Goal: Transaction & Acquisition: Register for event/course

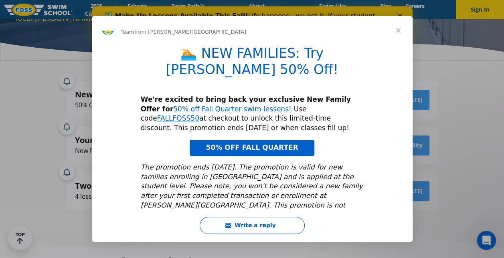
scroll to position [15, 0]
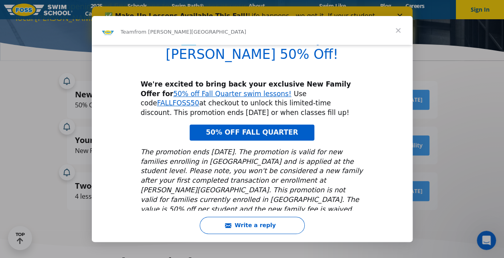
click at [399, 29] on span "Close" at bounding box center [397, 30] width 29 height 29
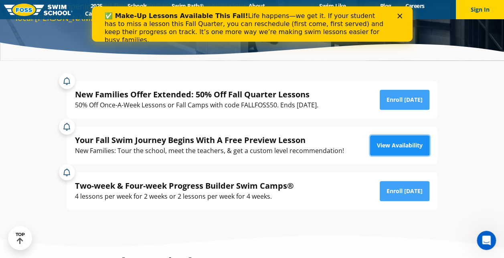
click at [412, 147] on link "View Availability" at bounding box center [399, 145] width 59 height 20
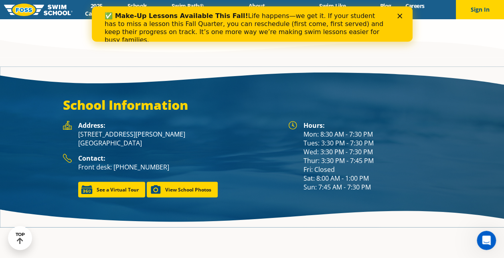
scroll to position [990, 0]
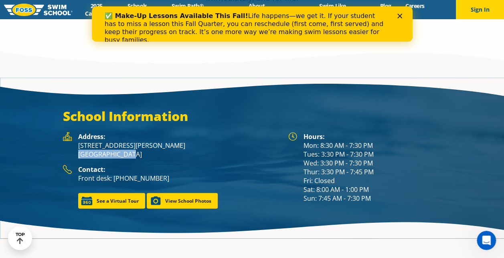
drag, startPoint x: 77, startPoint y: 144, endPoint x: 126, endPoint y: 146, distance: 48.5
click at [126, 146] on div "Address: 4700 Gilbert Ave Western Springs, IL 60558" at bounding box center [171, 148] width 217 height 33
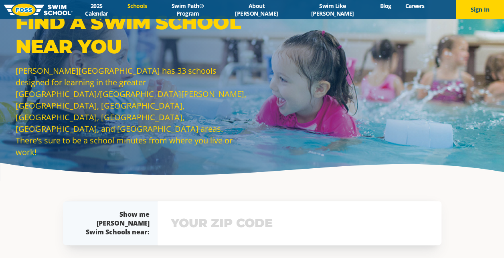
click at [221, 228] on input "text" at bounding box center [299, 223] width 261 height 23
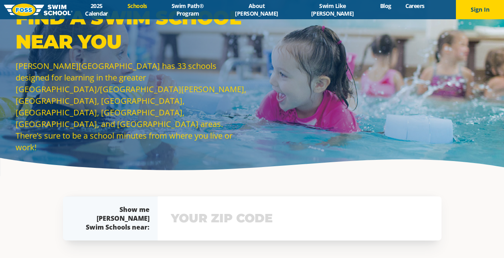
scroll to position [161, 0]
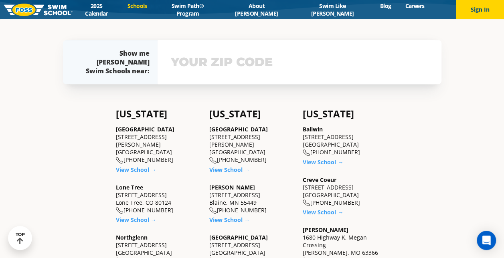
click at [314, 74] on div "View school & class schedule" at bounding box center [299, 62] width 284 height 44
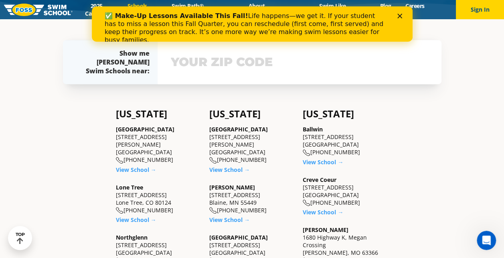
scroll to position [0, 0]
click at [213, 65] on input "text" at bounding box center [299, 61] width 261 height 23
type input "60540"
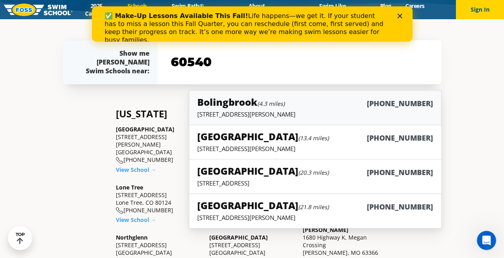
click at [211, 116] on p "155 N. Weber Road , Bolingbrook, IL 60490" at bounding box center [314, 114] width 235 height 8
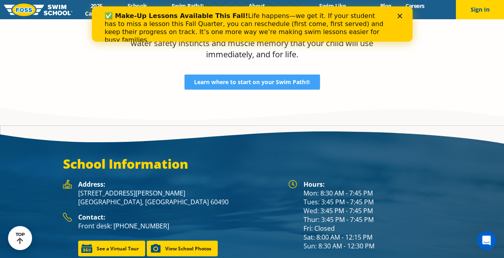
scroll to position [990, 0]
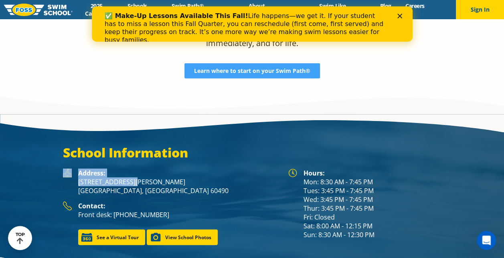
drag, startPoint x: 136, startPoint y: 175, endPoint x: 67, endPoint y: 173, distance: 68.5
click at [67, 173] on div "Address: 155 N. Weber Road Bolingbrook, IL 60490" at bounding box center [171, 185] width 217 height 33
drag, startPoint x: 67, startPoint y: 173, endPoint x: 140, endPoint y: 173, distance: 72.5
click at [140, 177] on p "155 N. Weber Road Bolingbrook, IL 60490" at bounding box center [179, 186] width 202 height 18
click at [145, 177] on p "155 N. Weber Road Bolingbrook, IL 60490" at bounding box center [179, 186] width 202 height 18
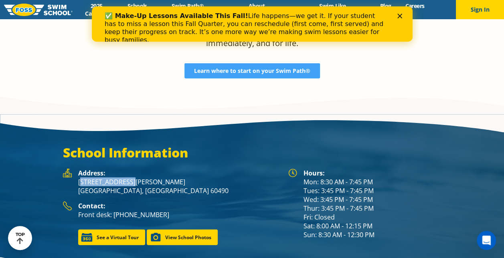
drag, startPoint x: 133, startPoint y: 172, endPoint x: 83, endPoint y: 172, distance: 50.1
click at [83, 177] on p "155 N. Weber Road Bolingbrook, IL 60490" at bounding box center [179, 186] width 202 height 18
drag, startPoint x: 83, startPoint y: 172, endPoint x: 139, endPoint y: 173, distance: 55.7
click at [139, 177] on p "155 N. Weber Road Bolingbrook, IL 60490" at bounding box center [179, 186] width 202 height 18
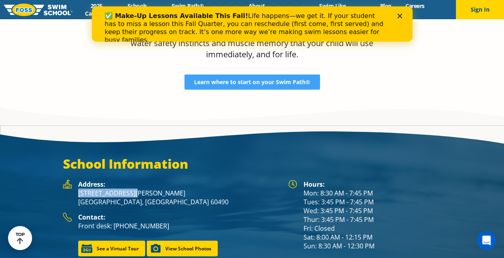
drag, startPoint x: 139, startPoint y: 173, endPoint x: 77, endPoint y: 172, distance: 61.7
click at [77, 180] on div "Address: 155 N. Weber Road Bolingbrook, IL 60490" at bounding box center [171, 196] width 217 height 33
copy p "[STREET_ADDRESS][PERSON_NAME]"
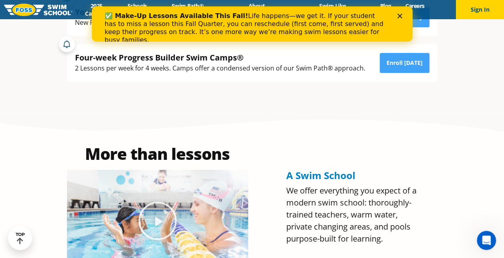
scroll to position [120, 0]
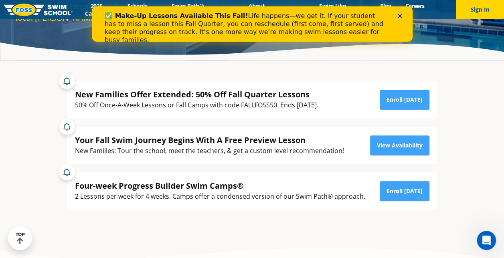
click at [398, 15] on polygon "Close" at bounding box center [399, 16] width 5 height 5
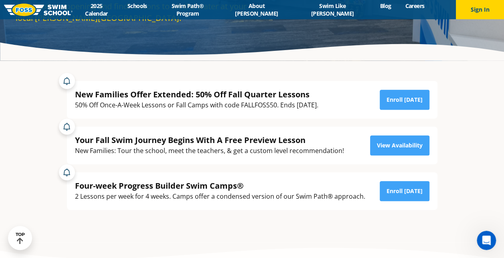
scroll to position [0, 0]
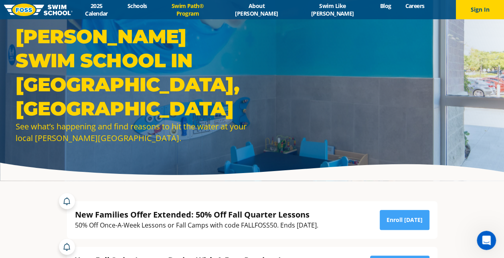
click at [221, 11] on link "Swim Path® Program" at bounding box center [187, 9] width 67 height 15
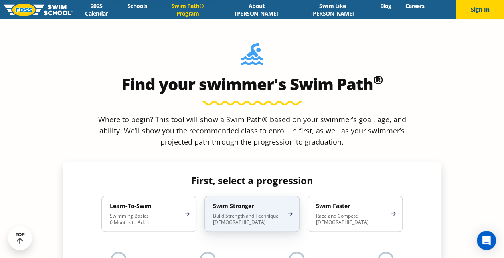
scroll to position [681, 0]
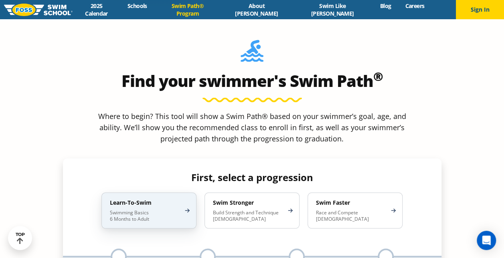
click at [162, 209] on p "Swimming Basics 6 Months to Adult" at bounding box center [145, 215] width 70 height 13
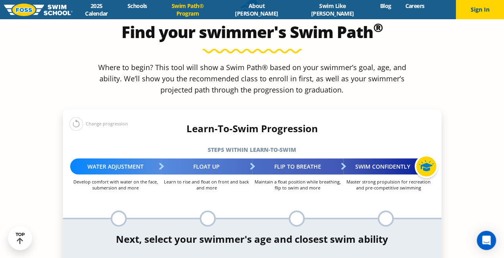
scroll to position [761, 0]
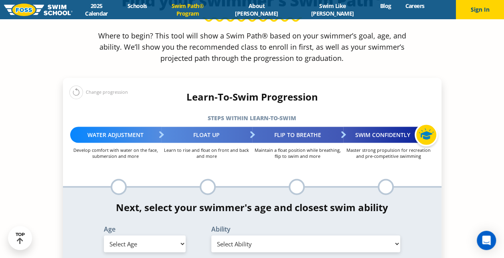
click at [179, 236] on select "Select Age [DEMOGRAPHIC_DATA] months - 1 year 1 year 2 years 3 years 4 years 5 …" at bounding box center [145, 244] width 82 height 17
select select "6-years"
click at [104, 236] on select "Select Age [DEMOGRAPHIC_DATA] months - 1 year 1 year 2 years 3 years 4 years 5 …" at bounding box center [145, 244] width 82 height 17
click at [255, 236] on select "Select Ability First in-water experience When in the water, reliant on a life j…" at bounding box center [305, 244] width 189 height 17
select select "6-years-in-open-water-able-to-swim-for-at-least-15-ft-back-to-safety-while-flip…"
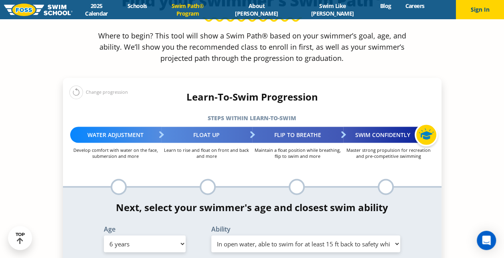
click at [211, 236] on select "Select Ability First in-water experience When in the water, reliant on a life j…" at bounding box center [305, 244] width 189 height 17
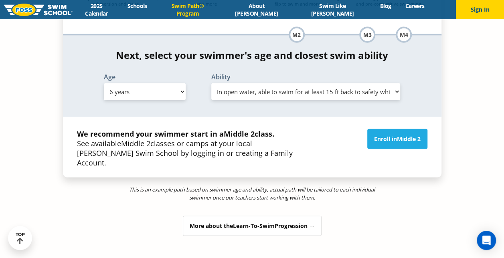
scroll to position [921, 0]
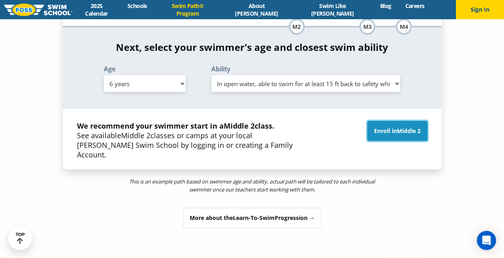
click at [386, 121] on link "Enroll in Middle 2" at bounding box center [397, 131] width 60 height 20
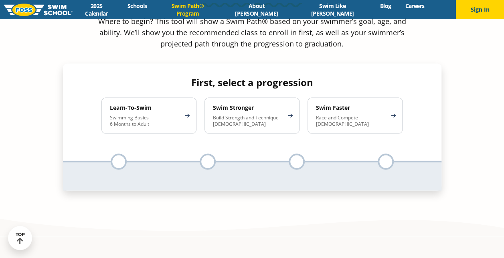
scroll to position [761, 0]
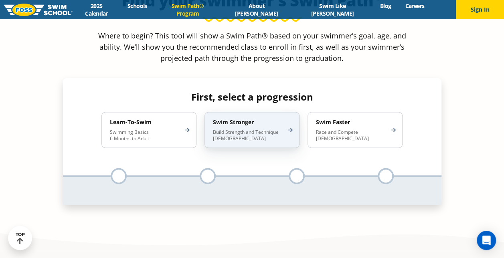
click at [241, 129] on p "Build Strength and Technique [DEMOGRAPHIC_DATA]" at bounding box center [248, 135] width 70 height 13
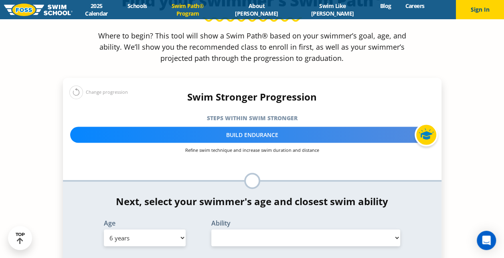
click at [185, 220] on div "Age Select Age [DEMOGRAPHIC_DATA] months - 1 year 1 year 2 years 3 years 4 year…" at bounding box center [144, 233] width 99 height 26
click at [179, 230] on select "Select Age [DEMOGRAPHIC_DATA] months - 1 year 1 year 2 years 3 years 4 years 5 …" at bounding box center [145, 238] width 82 height 17
select select "10-years-"
click at [104, 230] on select "Select Age [DEMOGRAPHIC_DATA] months - 1 year 1 year 2 years 3 years 4 years 5 …" at bounding box center [145, 238] width 82 height 17
click at [244, 230] on select "Select Ability First in-water experience When in the water, reliant on a life j…" at bounding box center [305, 238] width 189 height 17
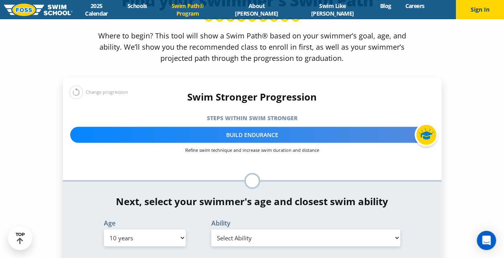
select select "10-years--able-to-swim-each-stroke---front-crawl-and-backstroke-60-ft-and-breas…"
click at [211, 230] on select "Select Ability First in-water experience When in the water, reliant on a life j…" at bounding box center [305, 238] width 189 height 17
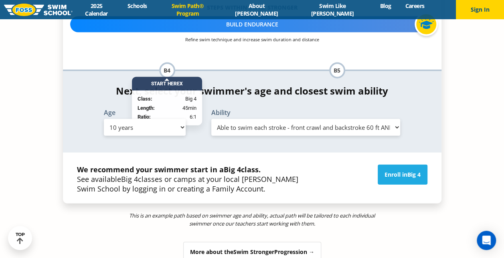
scroll to position [841, 0]
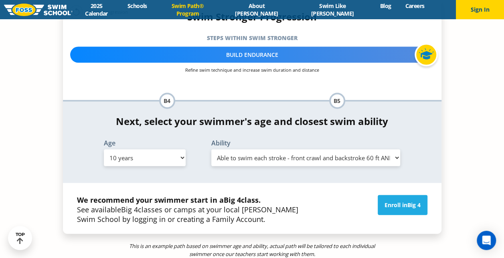
click at [250, 149] on select "Select Ability First in-water experience When in the water, reliant on a life j…" at bounding box center [305, 157] width 189 height 17
click at [211, 149] on select "Select Ability First in-water experience When in the water, reliant on a life j…" at bounding box center [305, 157] width 189 height 17
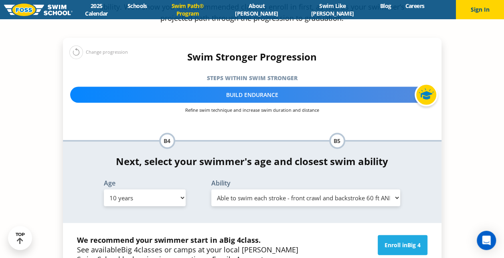
scroll to position [641, 0]
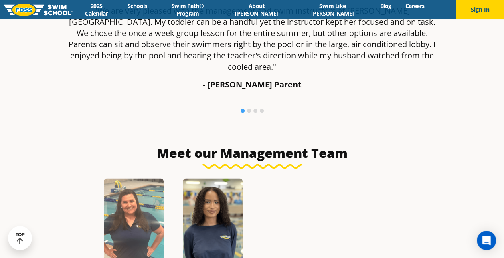
scroll to position [1002, 0]
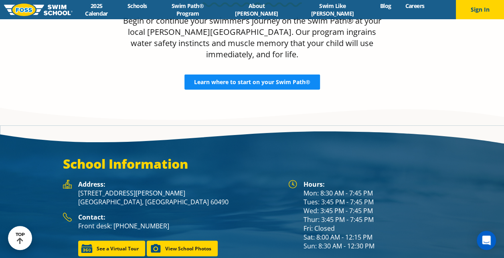
click at [226, 79] on span "Learn where to start on your Swim Path®" at bounding box center [252, 82] width 116 height 6
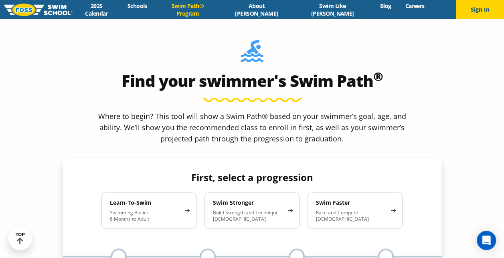
scroll to position [761, 0]
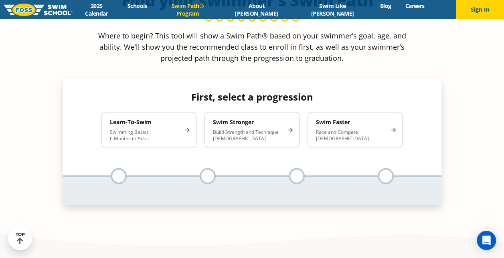
click at [138, 129] on p "Swimming Basics 6 Months to Adult" at bounding box center [145, 135] width 70 height 13
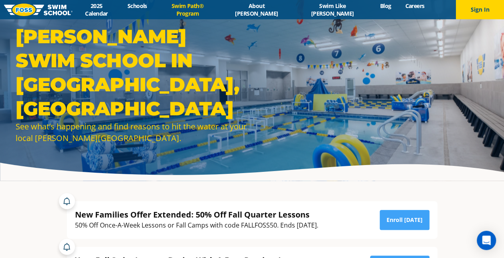
click at [199, 7] on link "Swim Path® Program" at bounding box center [187, 9] width 67 height 15
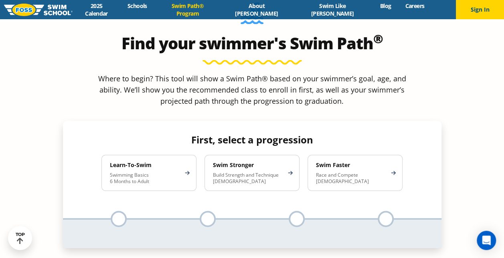
scroll to position [721, 0]
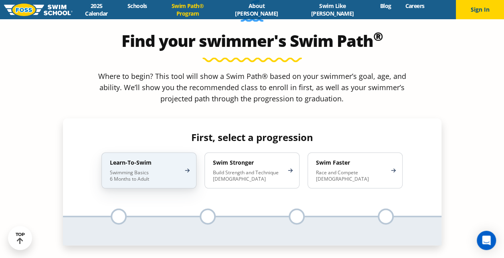
click at [153, 159] on h4 "Learn-To-Swim" at bounding box center [145, 162] width 70 height 7
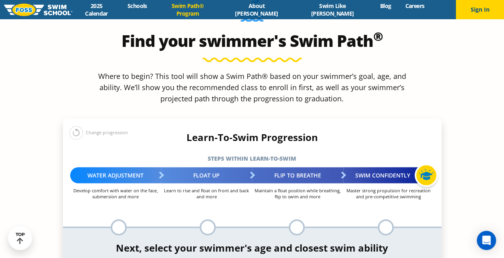
click at [297, 219] on div at bounding box center [296, 227] width 16 height 16
select select "6-years"
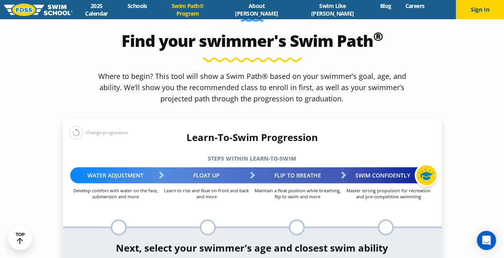
select select "6-years-in-open-water-able-to-swim-for-at-least-15-ft-back-to-safety-while-flip…"
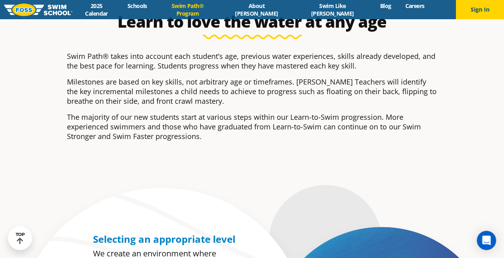
scroll to position [0, 0]
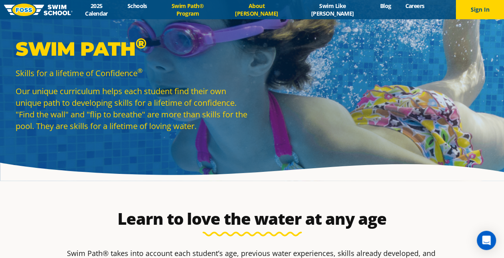
click at [273, 8] on link "About [PERSON_NAME]" at bounding box center [256, 9] width 71 height 15
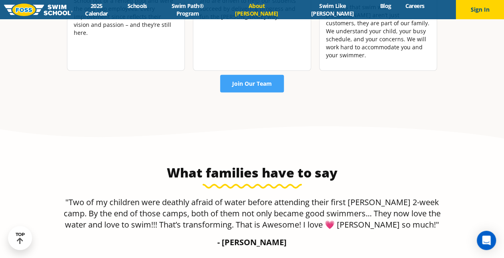
scroll to position [1603, 0]
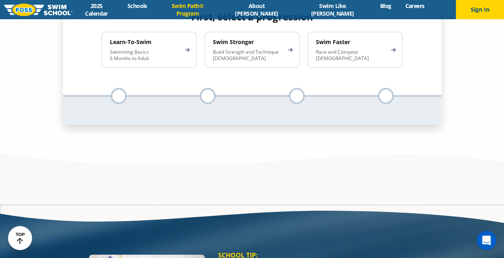
scroll to position [681, 0]
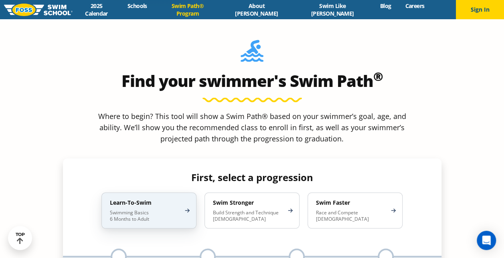
click at [115, 192] on div "Learn-To-Swim Swimming Basics 6 Months to Adult" at bounding box center [148, 210] width 95 height 36
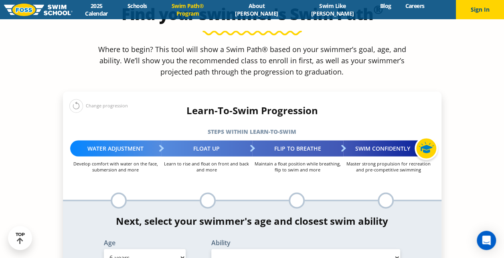
scroll to position [761, 0]
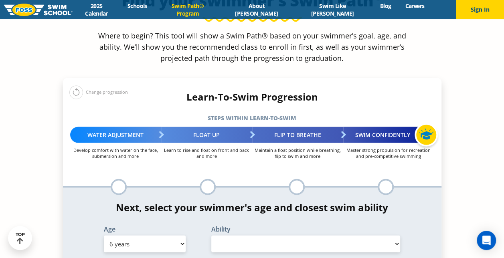
click at [183, 236] on select "Select Age 6 months - 1 year 1 year 2 years 3 years 4 years 5 years 6 years 7 y…" at bounding box center [145, 244] width 82 height 17
click at [104, 236] on select "Select Age 6 months - 1 year 1 year 2 years 3 years 4 years 5 years 6 years 7 y…" at bounding box center [145, 244] width 82 height 17
click at [264, 236] on select "Select Ability" at bounding box center [305, 244] width 189 height 17
select select "false"
click at [211, 236] on select "Select Ability" at bounding box center [305, 244] width 189 height 17
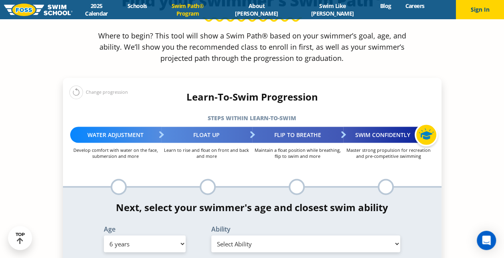
click at [160, 236] on select "Select Age 6 months - 1 year 1 year 2 years 3 years 4 years 5 years 6 years 7 y…" at bounding box center [145, 244] width 82 height 17
click at [223, 226] on label "Ability" at bounding box center [305, 229] width 189 height 6
click at [374, 236] on select "Select Ability" at bounding box center [305, 244] width 189 height 17
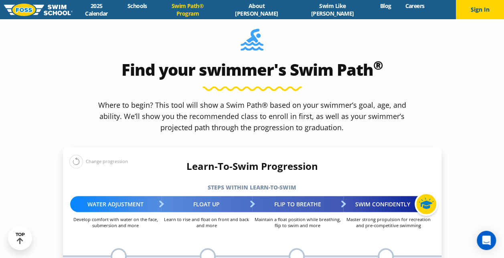
scroll to position [601, 0]
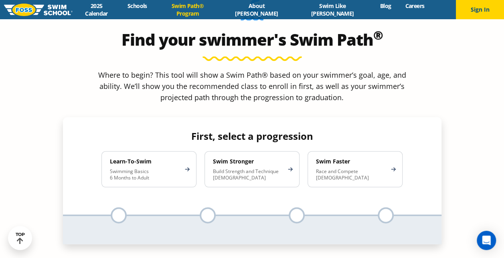
scroll to position [721, 0]
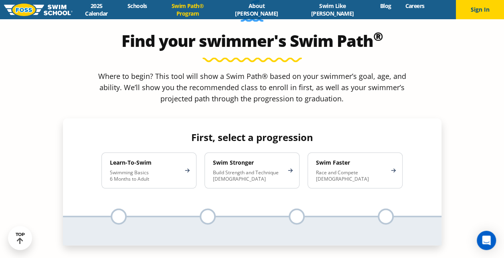
click at [136, 169] on p "Swimming Basics 6 Months to Adult" at bounding box center [145, 175] width 70 height 13
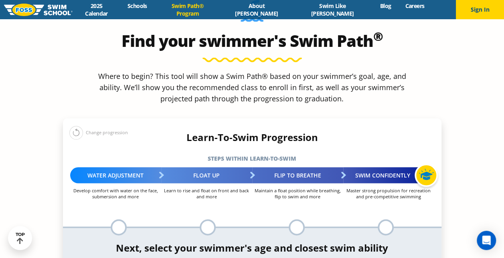
select select "6-years"
select select "6-years-in-open-water-able-to-swim-for-at-least-15-ft-back-to-safety-while-flip…"
